Goal: Information Seeking & Learning: Learn about a topic

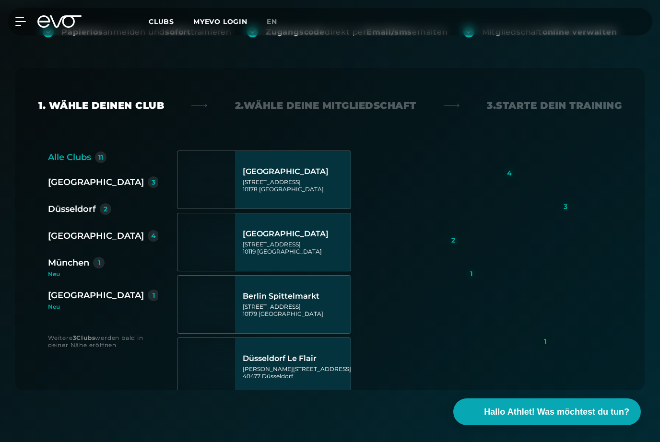
scroll to position [191, 0]
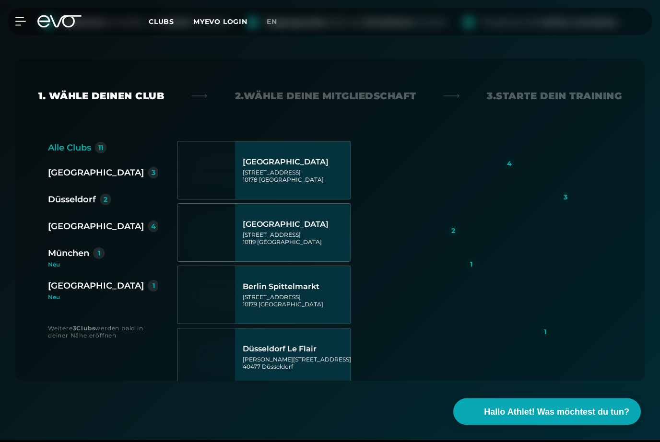
click at [94, 254] on div "1" at bounding box center [99, 254] width 12 height 12
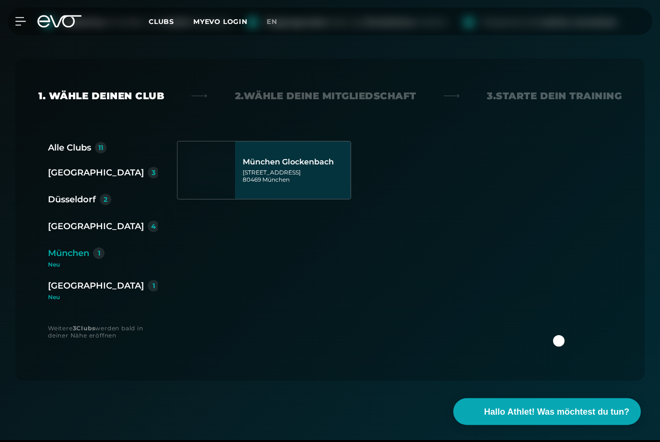
scroll to position [192, 0]
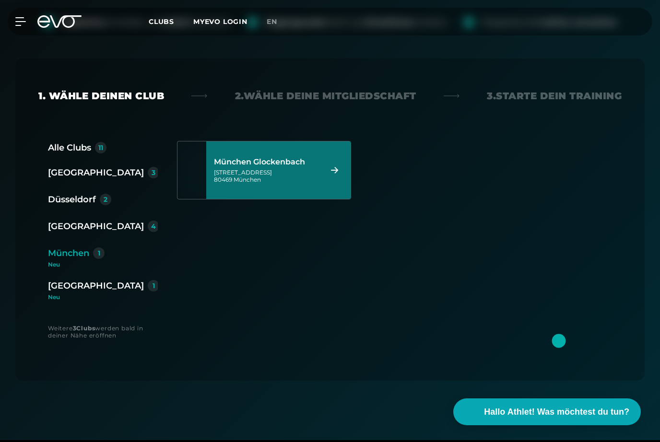
click at [339, 169] on icon at bounding box center [334, 170] width 17 height 7
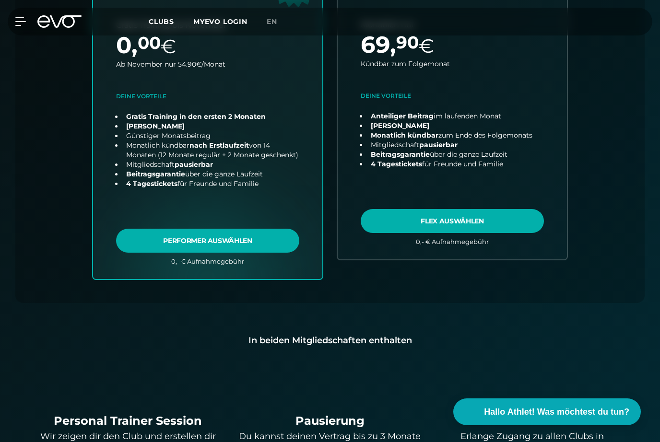
scroll to position [430, 0]
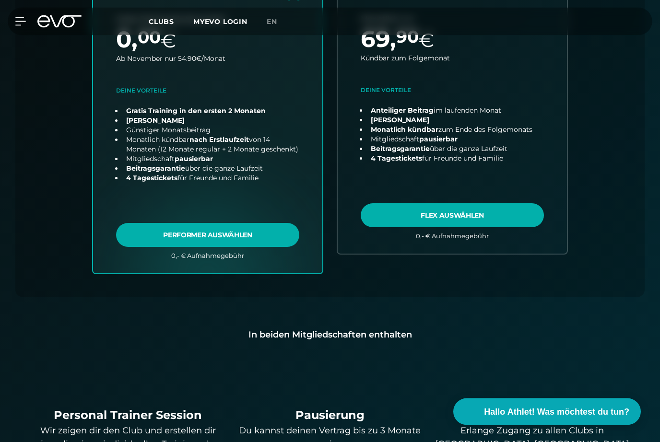
click at [612, 334] on div "In beiden Mitgliedschaften enthalten" at bounding box center [330, 334] width 598 height 13
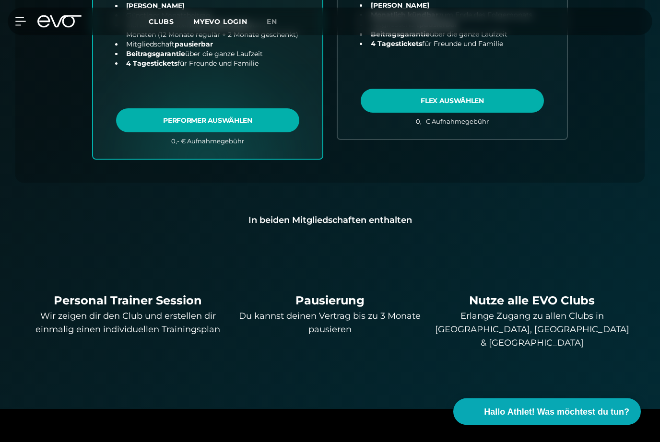
scroll to position [545, 0]
click at [635, 360] on div "Back Wähle deinen Club 2. Wähle deine Mitgliedschaft 3. Starte dein Training Al…" at bounding box center [330, 28] width 660 height 706
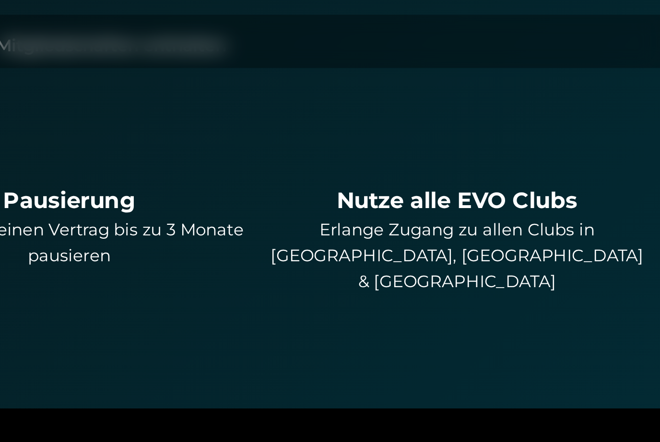
scroll to position [741, 0]
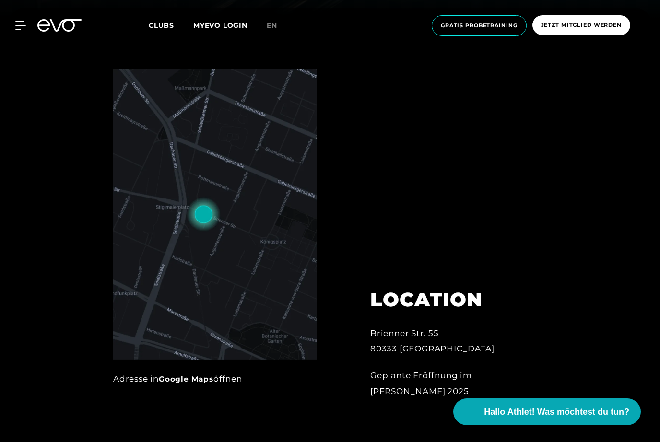
scroll to position [439, 0]
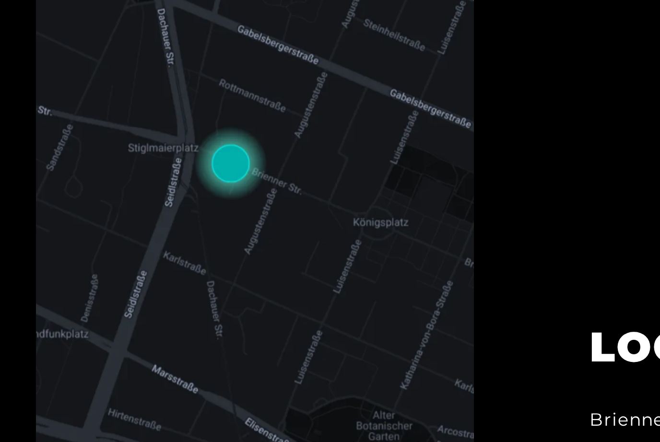
click at [113, 53] on img at bounding box center [214, 198] width 203 height 290
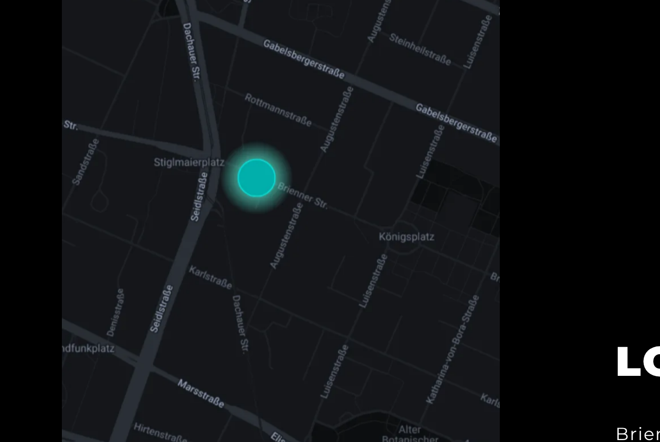
click at [195, 105] on img at bounding box center [214, 198] width 203 height 290
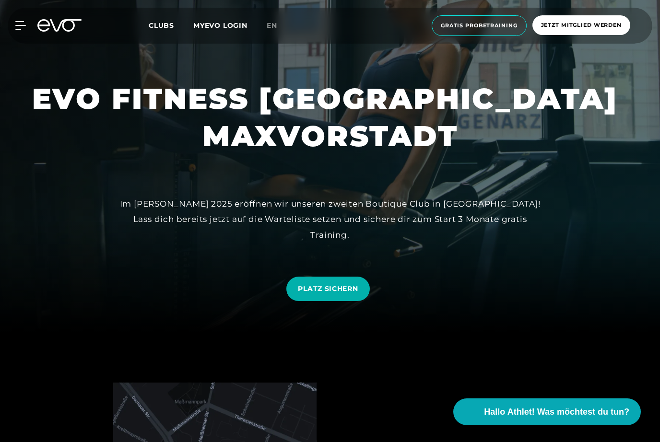
scroll to position [108, 0]
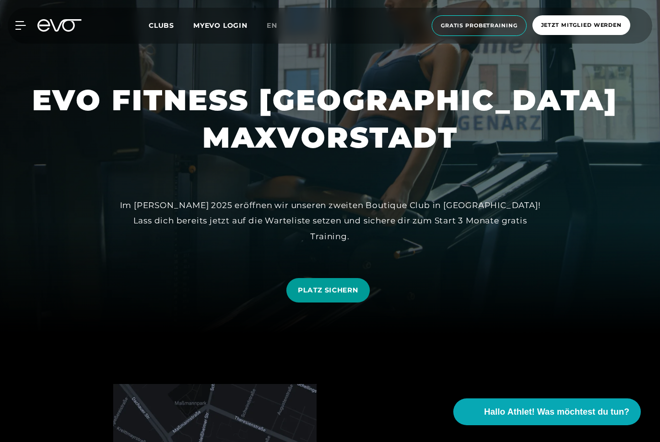
click at [334, 295] on span "PLATZ SICHERN" at bounding box center [328, 290] width 60 height 10
click at [158, 23] on span "Clubs" at bounding box center [161, 25] width 25 height 9
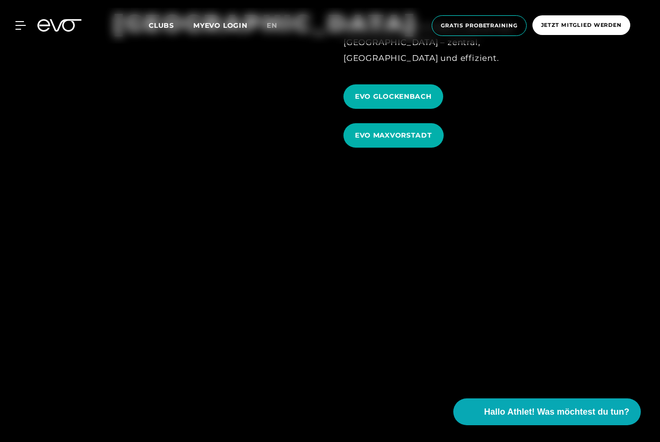
scroll to position [3147, 0]
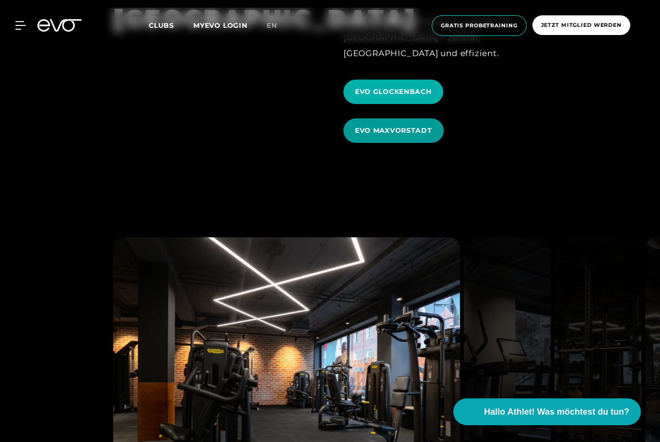
click at [391, 136] on span "EVO MAXVORSTADT" at bounding box center [393, 131] width 77 height 10
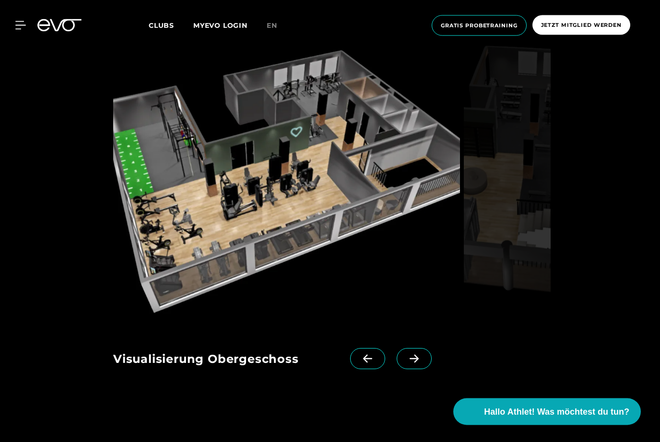
scroll to position [916, 0]
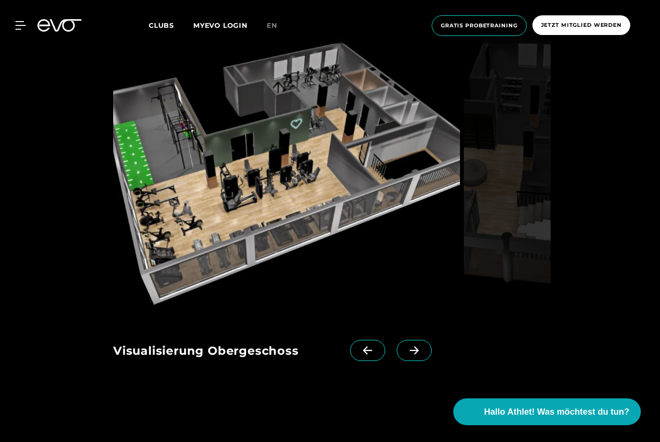
click at [534, 317] on img at bounding box center [506, 169] width 87 height 295
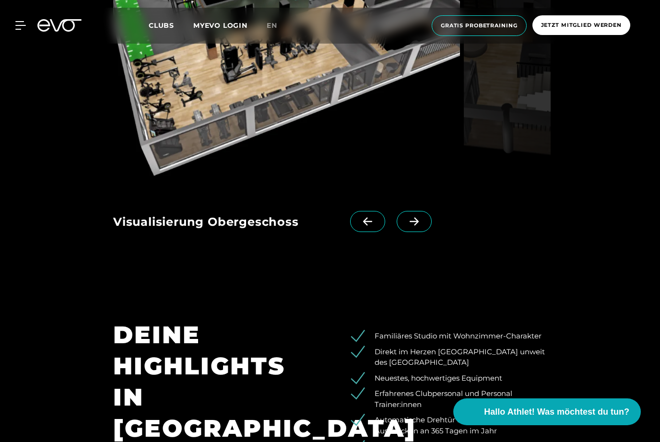
scroll to position [1057, 0]
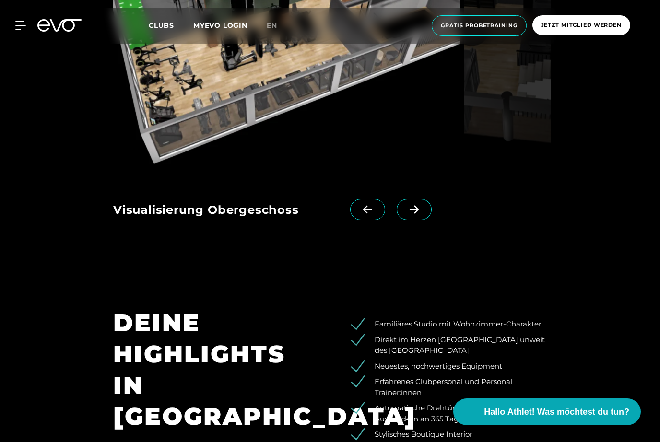
click at [418, 214] on icon at bounding box center [413, 209] width 17 height 9
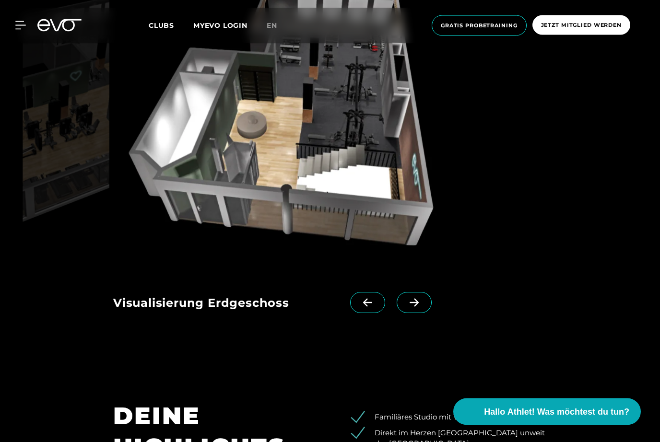
scroll to position [981, 0]
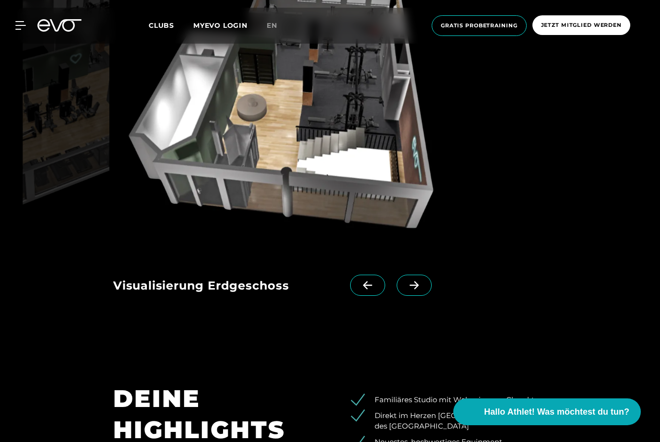
click at [366, 290] on icon at bounding box center [367, 285] width 17 height 9
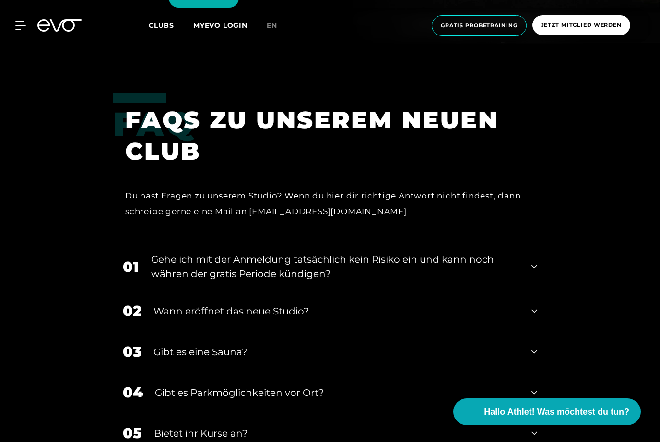
scroll to position [1942, 0]
click at [535, 269] on icon at bounding box center [534, 267] width 6 height 3
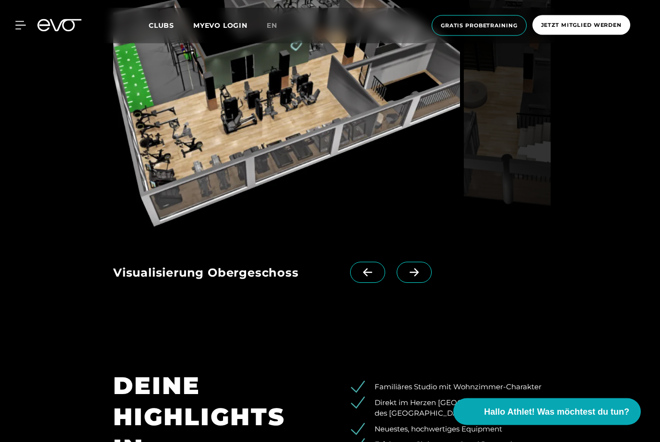
scroll to position [1008, 0]
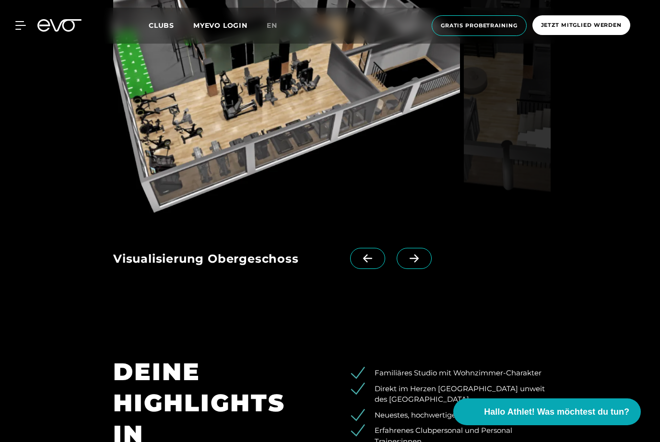
click at [415, 263] on icon at bounding box center [413, 259] width 9 height 8
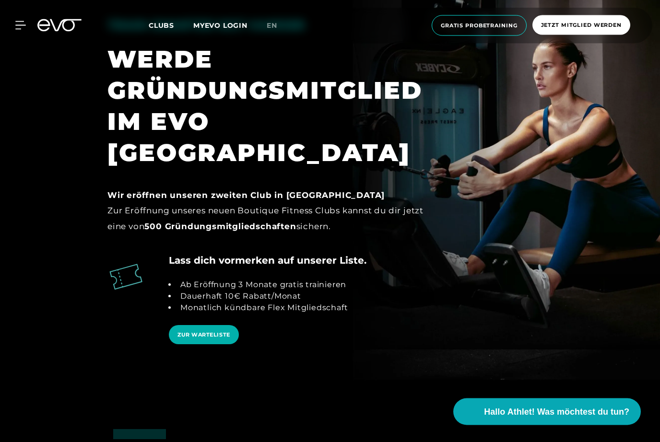
scroll to position [1607, 0]
